Goal: Task Accomplishment & Management: Manage account settings

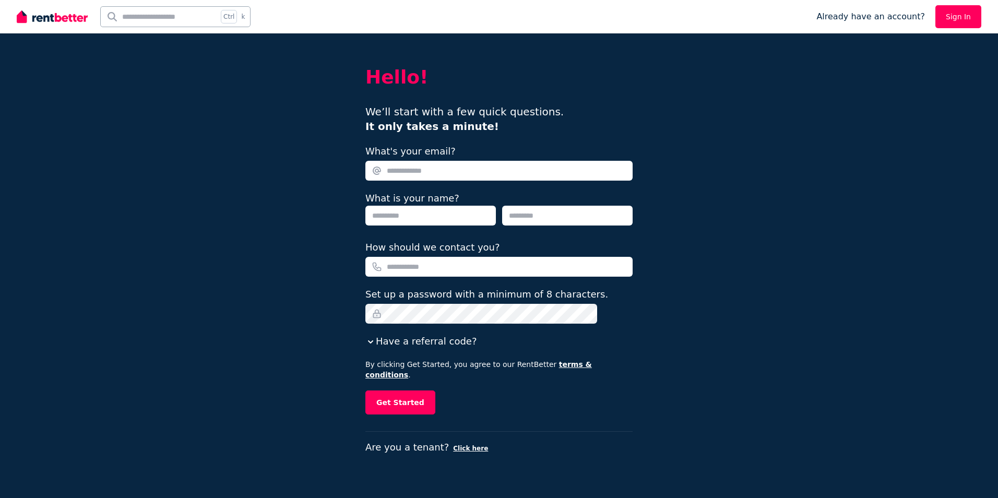
click at [962, 17] on link "Sign In" at bounding box center [958, 16] width 46 height 23
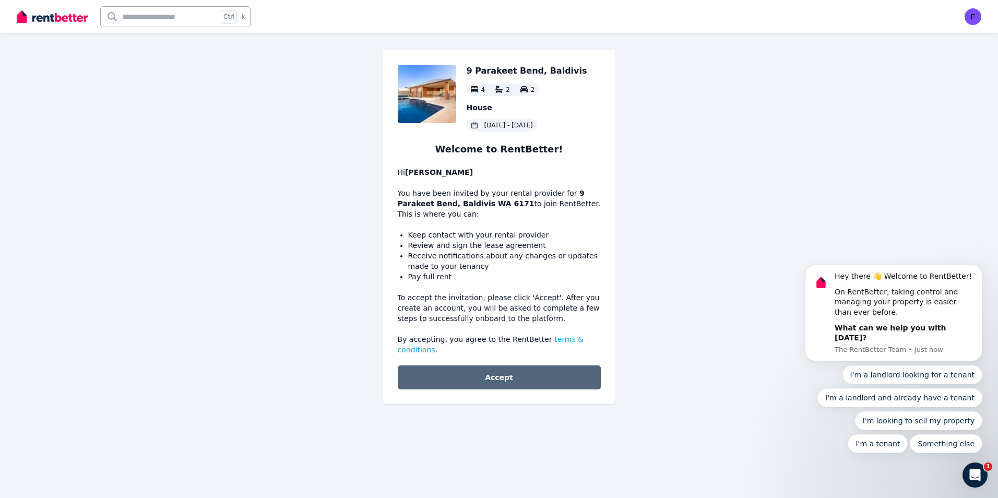
click at [501, 371] on button "Accept" at bounding box center [499, 377] width 203 height 24
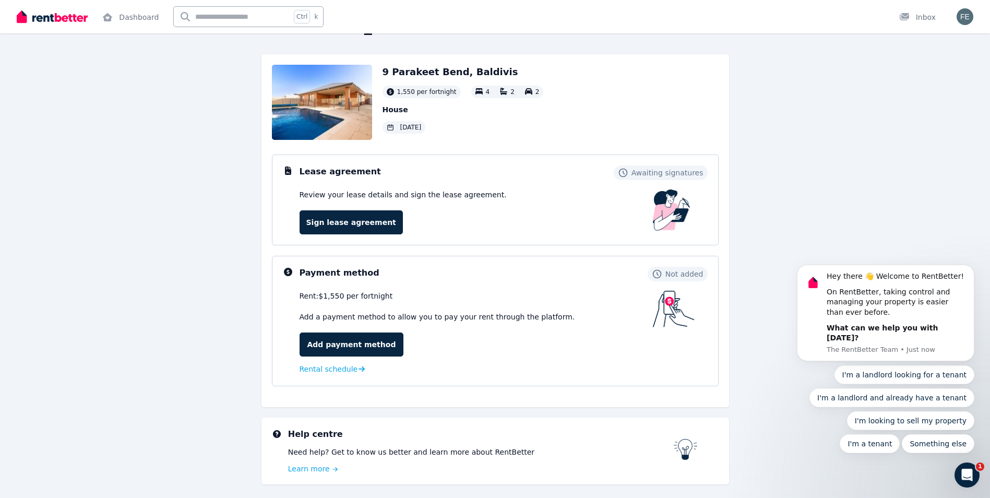
scroll to position [70, 0]
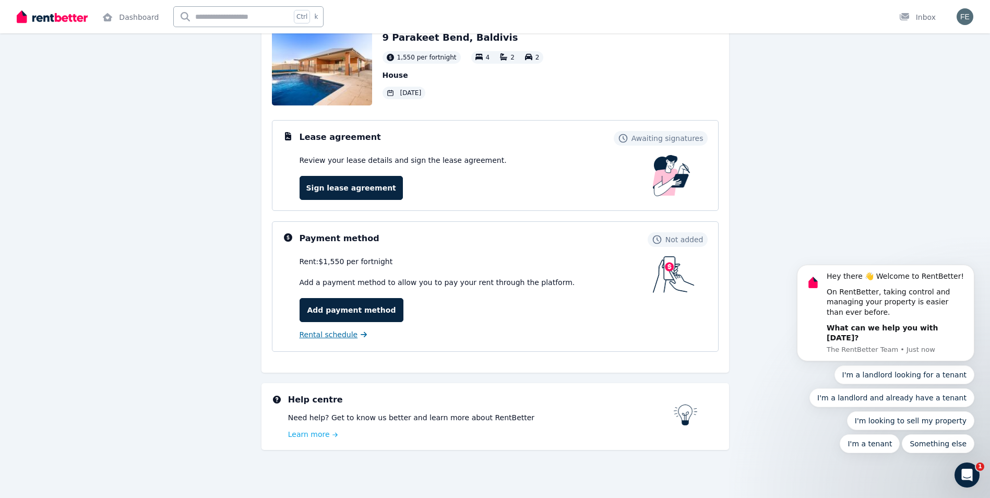
click at [327, 339] on span "Rental schedule" at bounding box center [329, 334] width 58 height 10
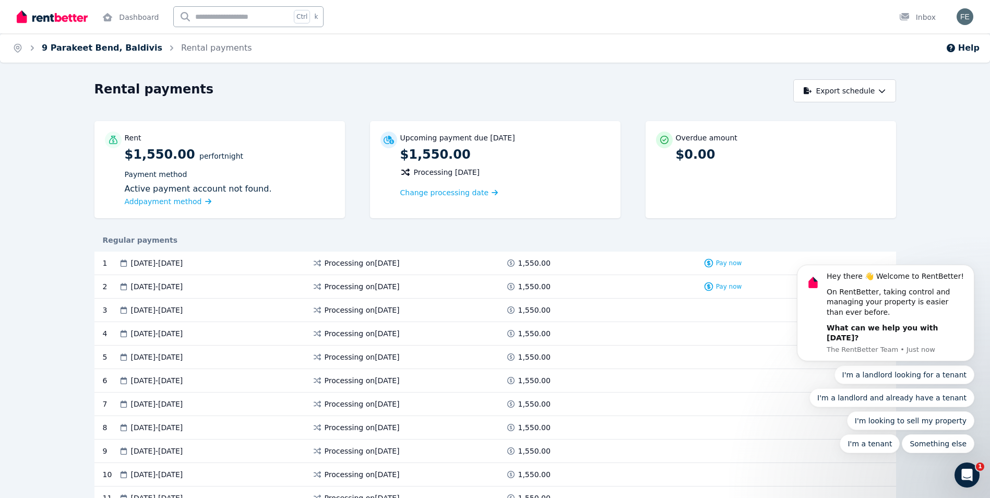
click at [74, 48] on link "9 Parakeet Bend, Baldivis" at bounding box center [102, 48] width 121 height 10
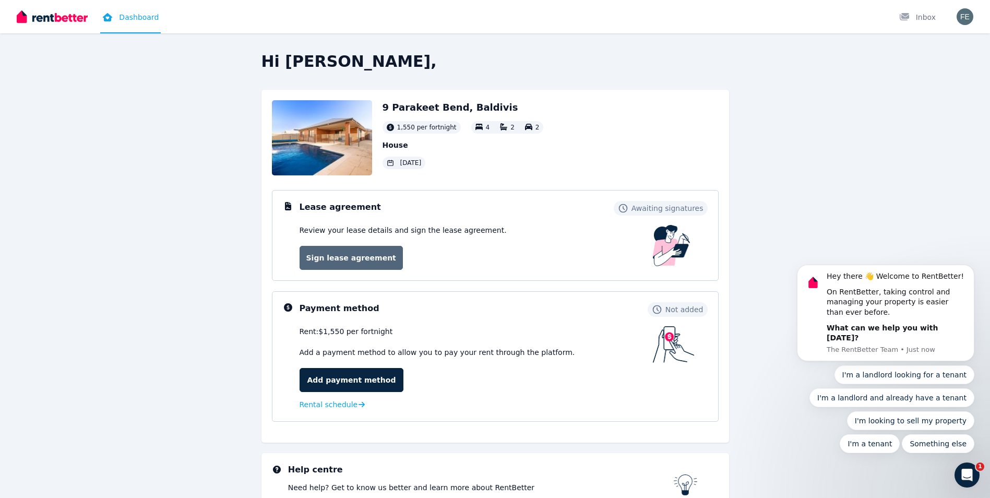
click at [357, 259] on link "Sign lease agreement" at bounding box center [351, 258] width 103 height 24
